Goal: Register for event/course

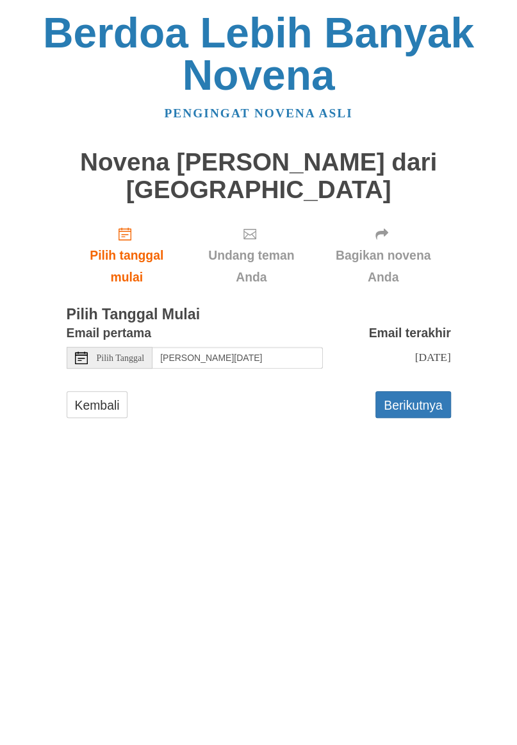
click at [119, 353] on font "Pilih Tanggal" at bounding box center [121, 358] width 48 height 10
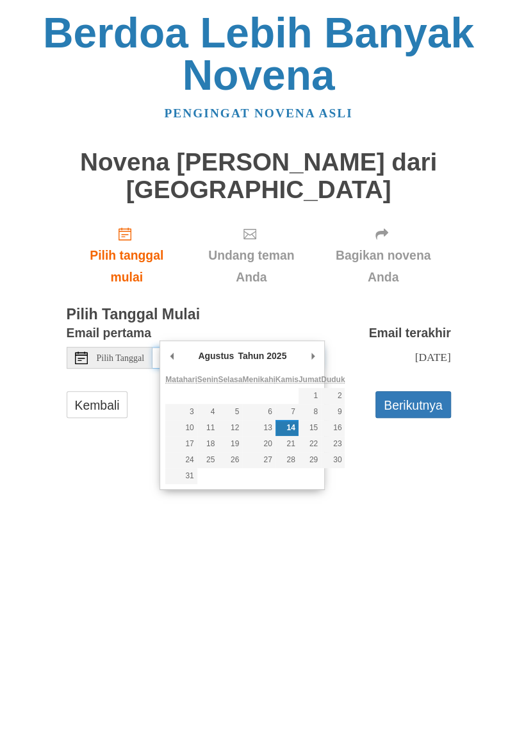
type input "[PERSON_NAME][DATE]"
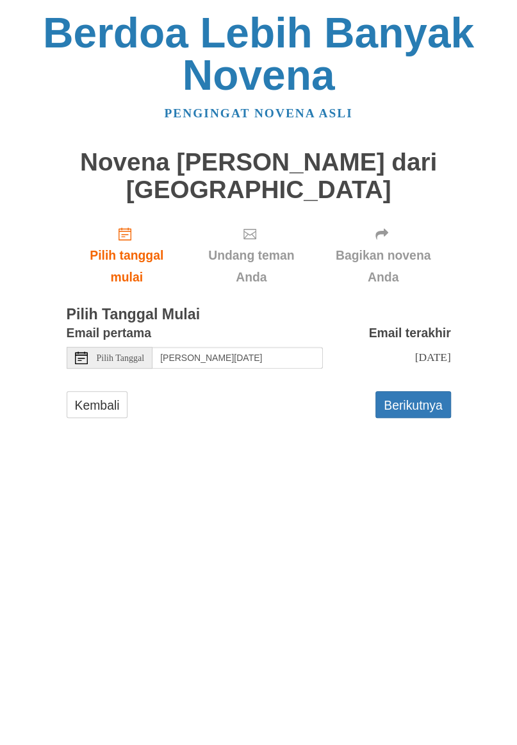
click at [415, 397] on font "Berikutnya" at bounding box center [413, 404] width 58 height 14
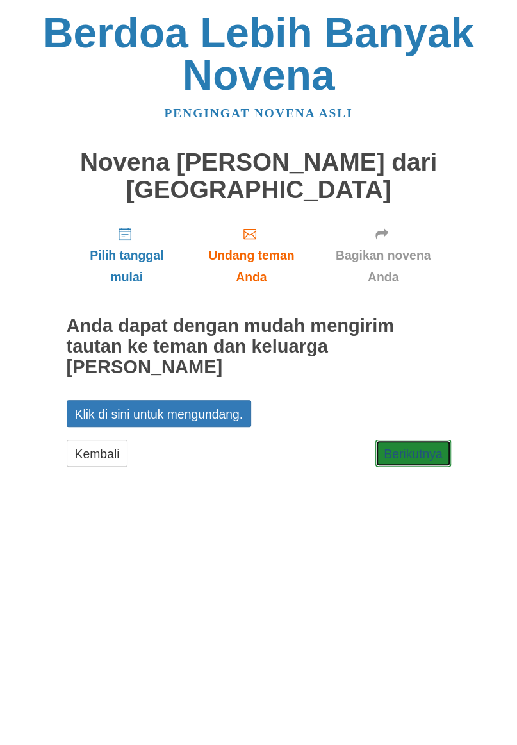
click at [424, 446] on font "Berikutnya" at bounding box center [413, 453] width 58 height 14
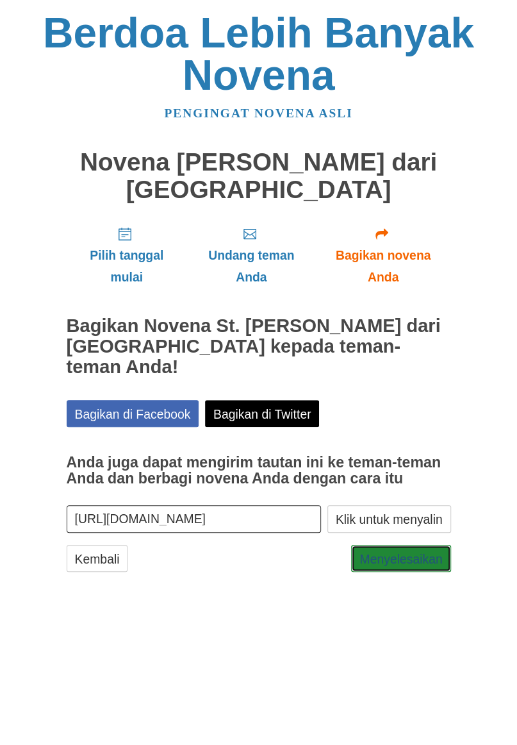
click at [408, 551] on font "Menyelesaikan" at bounding box center [400, 558] width 83 height 14
